Goal: Use online tool/utility: Use online tool/utility

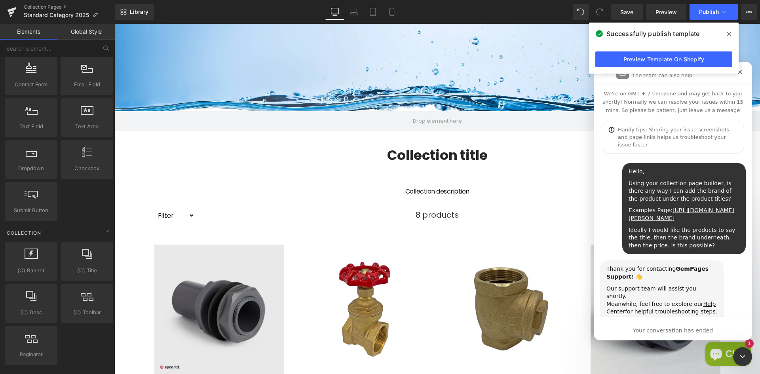
scroll to position [486, 0]
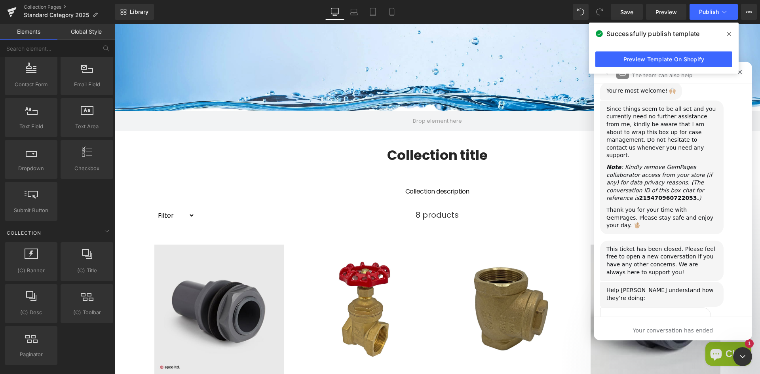
click at [253, 283] on div at bounding box center [380, 175] width 760 height 350
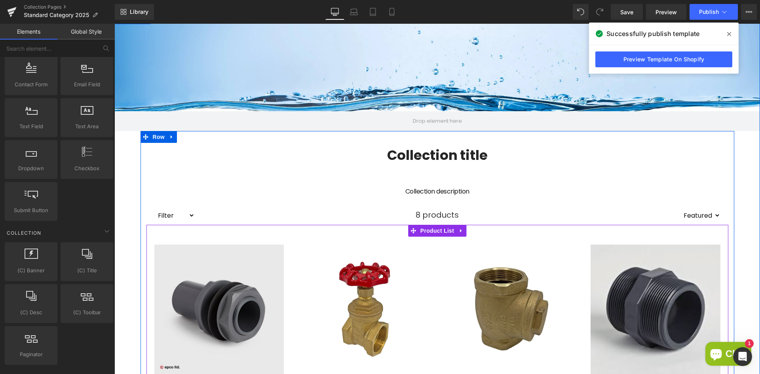
click at [435, 232] on span "Product List" at bounding box center [438, 231] width 38 height 12
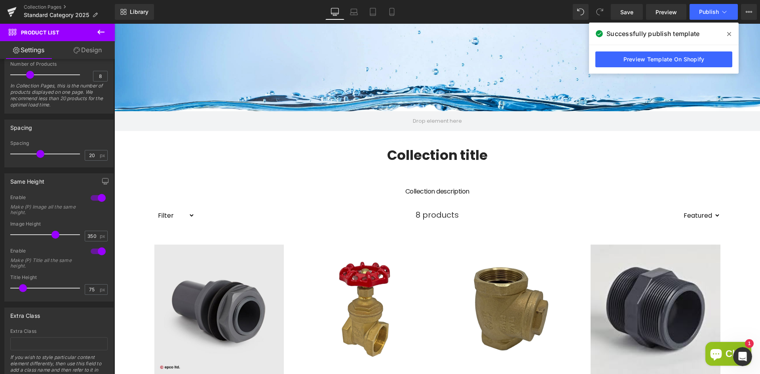
scroll to position [200, 0]
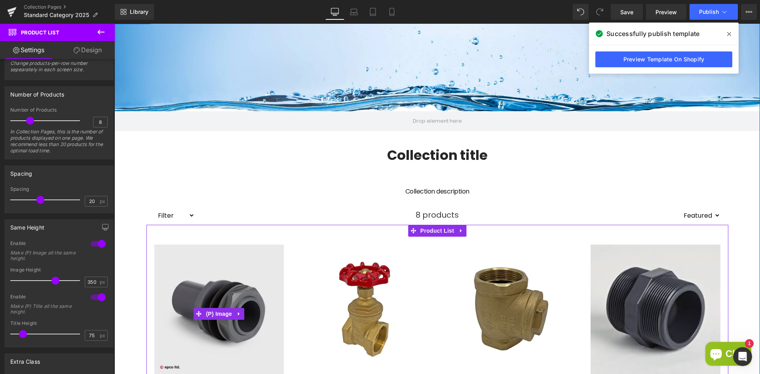
click at [233, 269] on img at bounding box center [219, 310] width 130 height 130
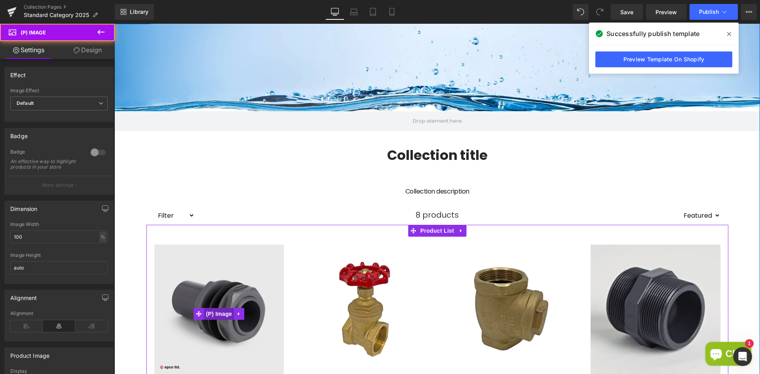
click at [217, 312] on span "(P) Image" at bounding box center [219, 314] width 30 height 12
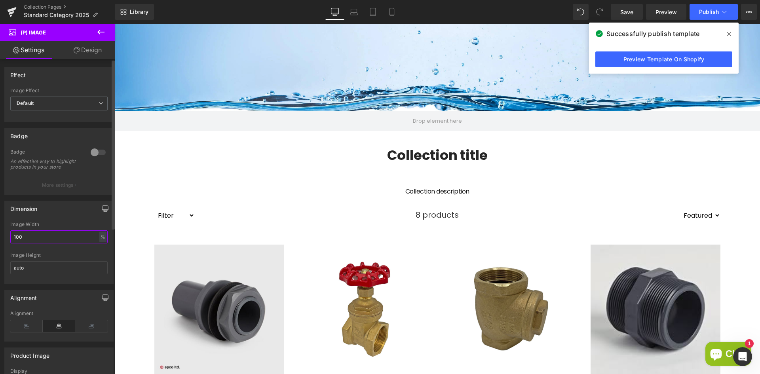
drag, startPoint x: 51, startPoint y: 241, endPoint x: 7, endPoint y: 238, distance: 44.9
click at [7, 238] on div "100% Image Width 100 % % px auto Image Height auto" at bounding box center [59, 253] width 109 height 62
drag, startPoint x: 26, startPoint y: 242, endPoint x: 11, endPoint y: 241, distance: 14.7
click at [11, 241] on input "110" at bounding box center [58, 236] width 97 height 13
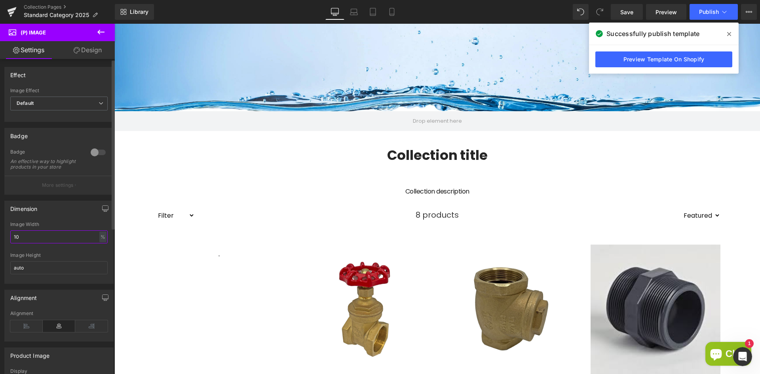
type input "100"
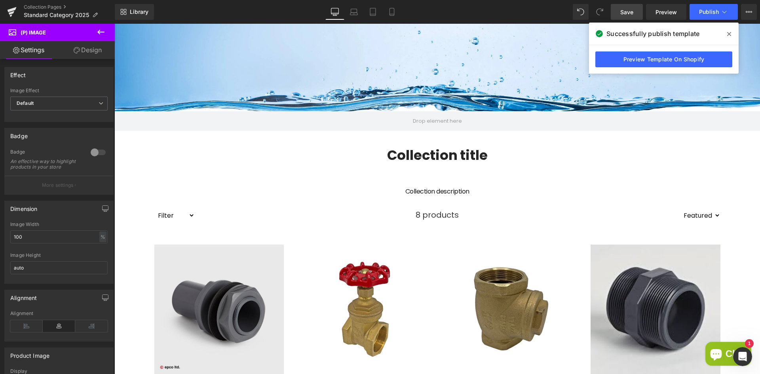
click at [640, 16] on link "Save" at bounding box center [627, 12] width 32 height 16
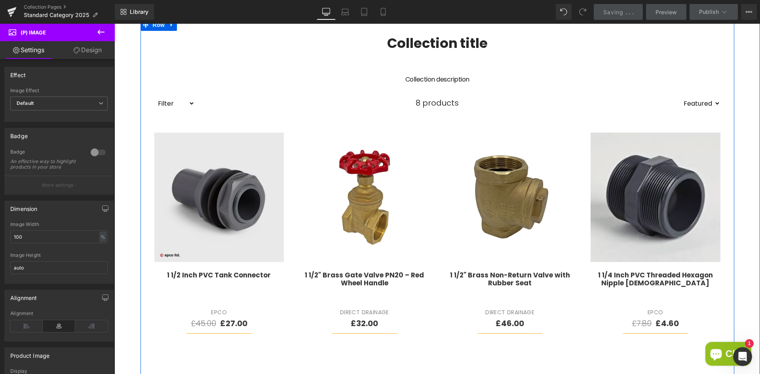
scroll to position [198, 0]
